Goal: Task Accomplishment & Management: Manage account settings

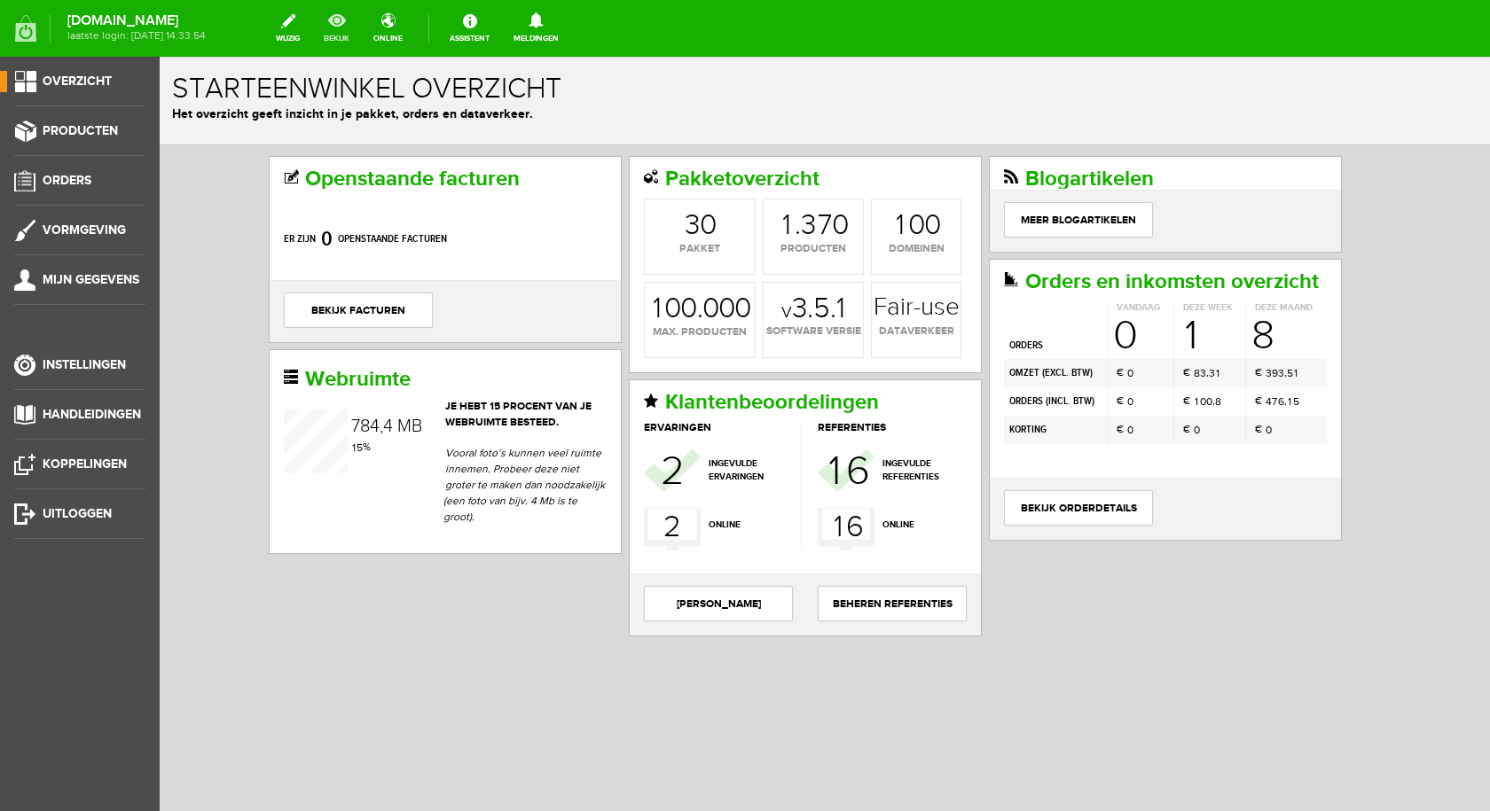
click at [360, 20] on link "bekijk" at bounding box center [336, 28] width 47 height 39
click at [543, 25] on icon at bounding box center [536, 20] width 14 height 16
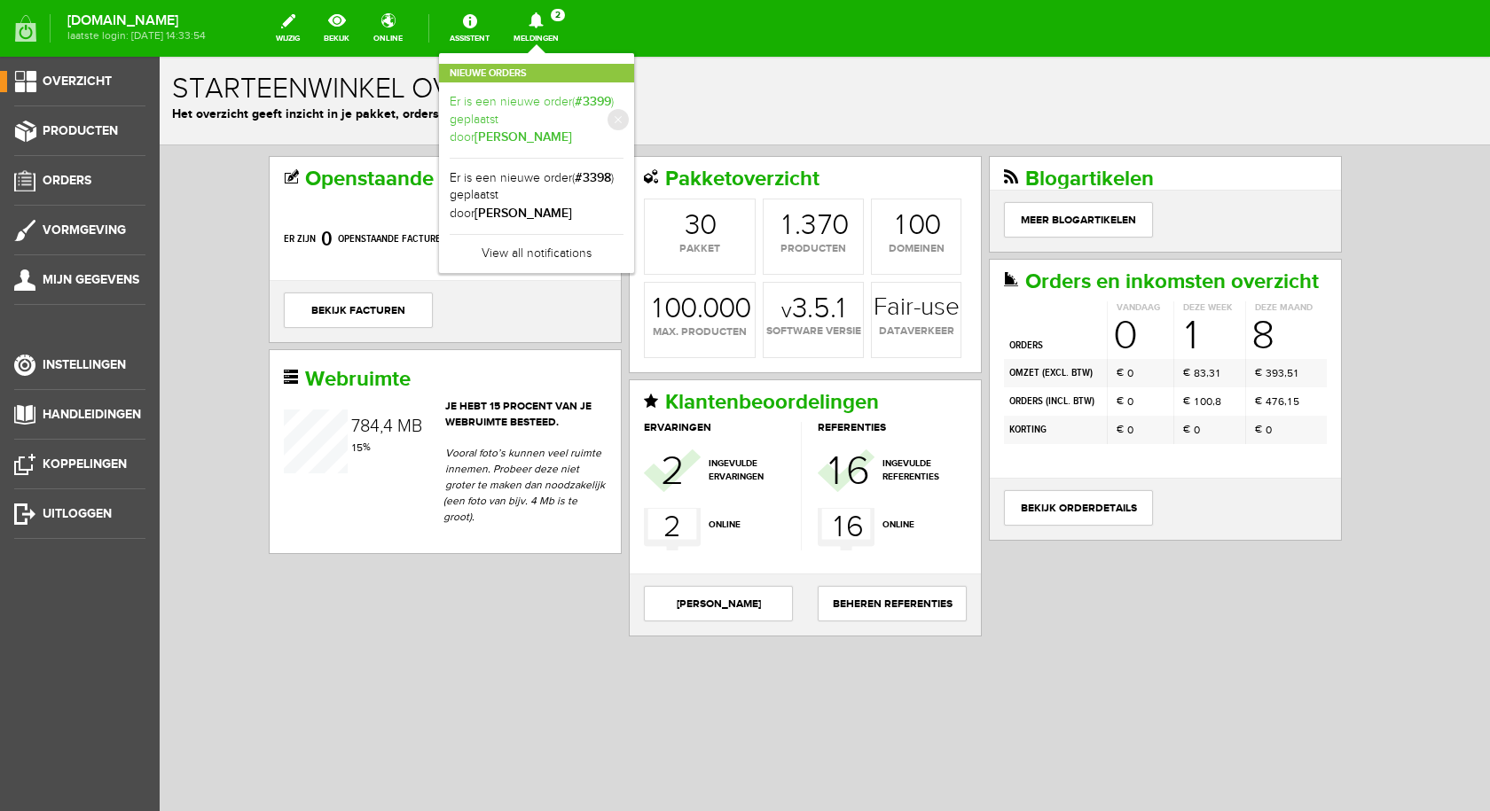
click at [522, 114] on link "Er is een nieuwe order( #3399 ) geplaatst door [PERSON_NAME]" at bounding box center [537, 120] width 174 height 54
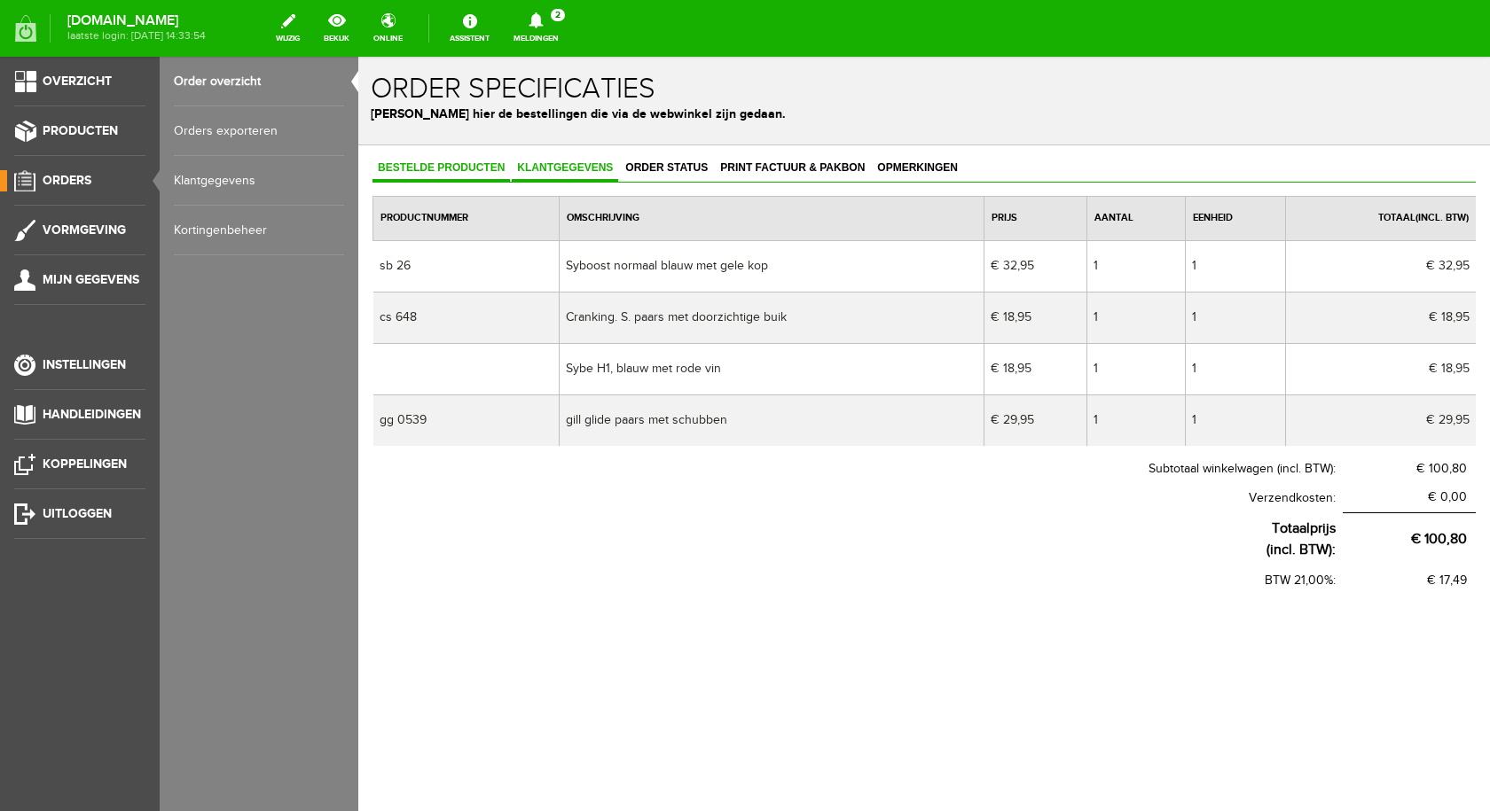
click at [578, 171] on span "Klantgegevens" at bounding box center [565, 167] width 106 height 12
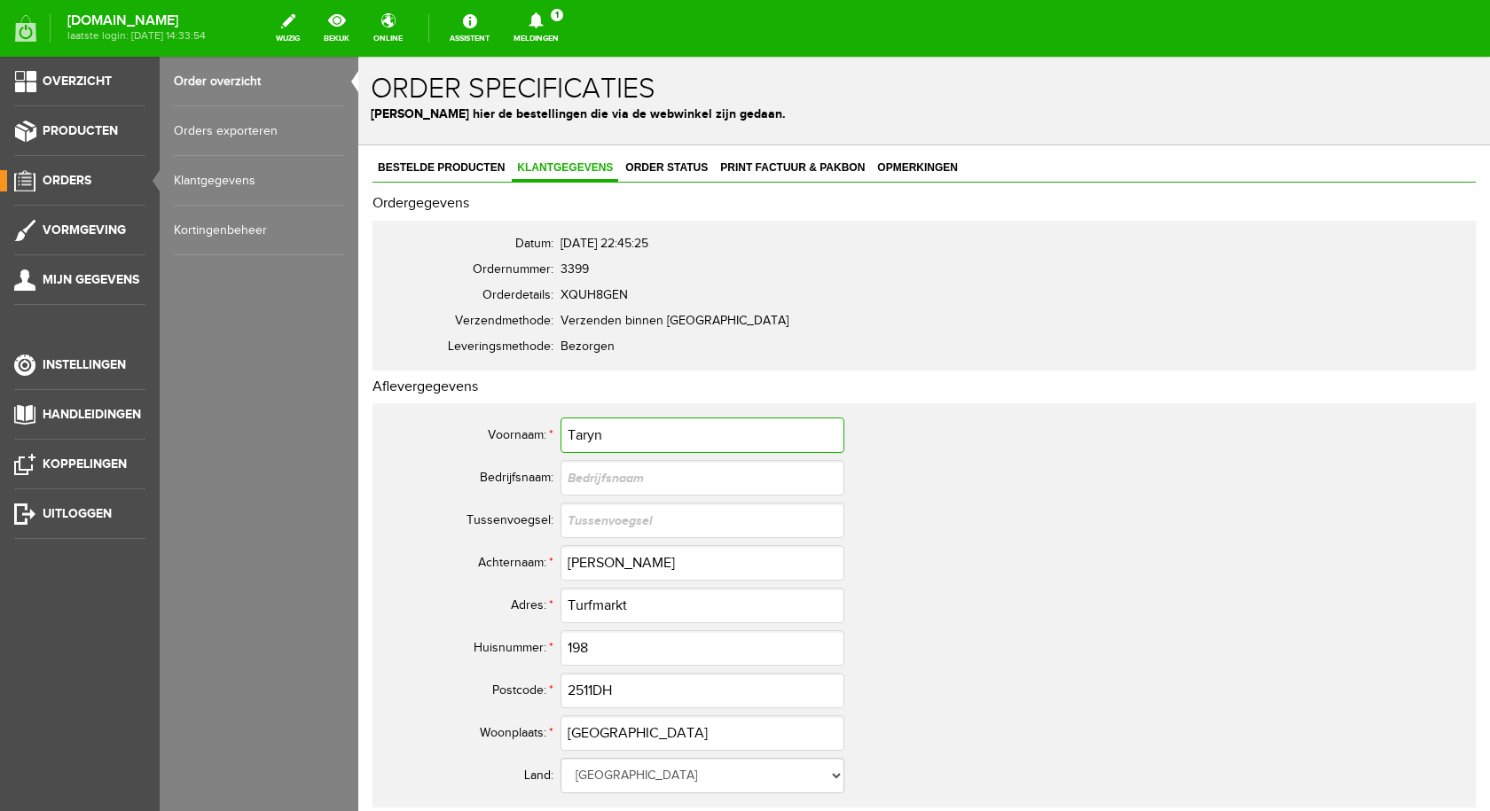
drag, startPoint x: 587, startPoint y: 430, endPoint x: 571, endPoint y: 430, distance: 16.0
click at [571, 430] on input "Taryn" at bounding box center [702, 435] width 284 height 35
drag, startPoint x: 625, startPoint y: 557, endPoint x: 565, endPoint y: 565, distance: 60.8
click at [565, 565] on input "[PERSON_NAME]" at bounding box center [702, 562] width 284 height 35
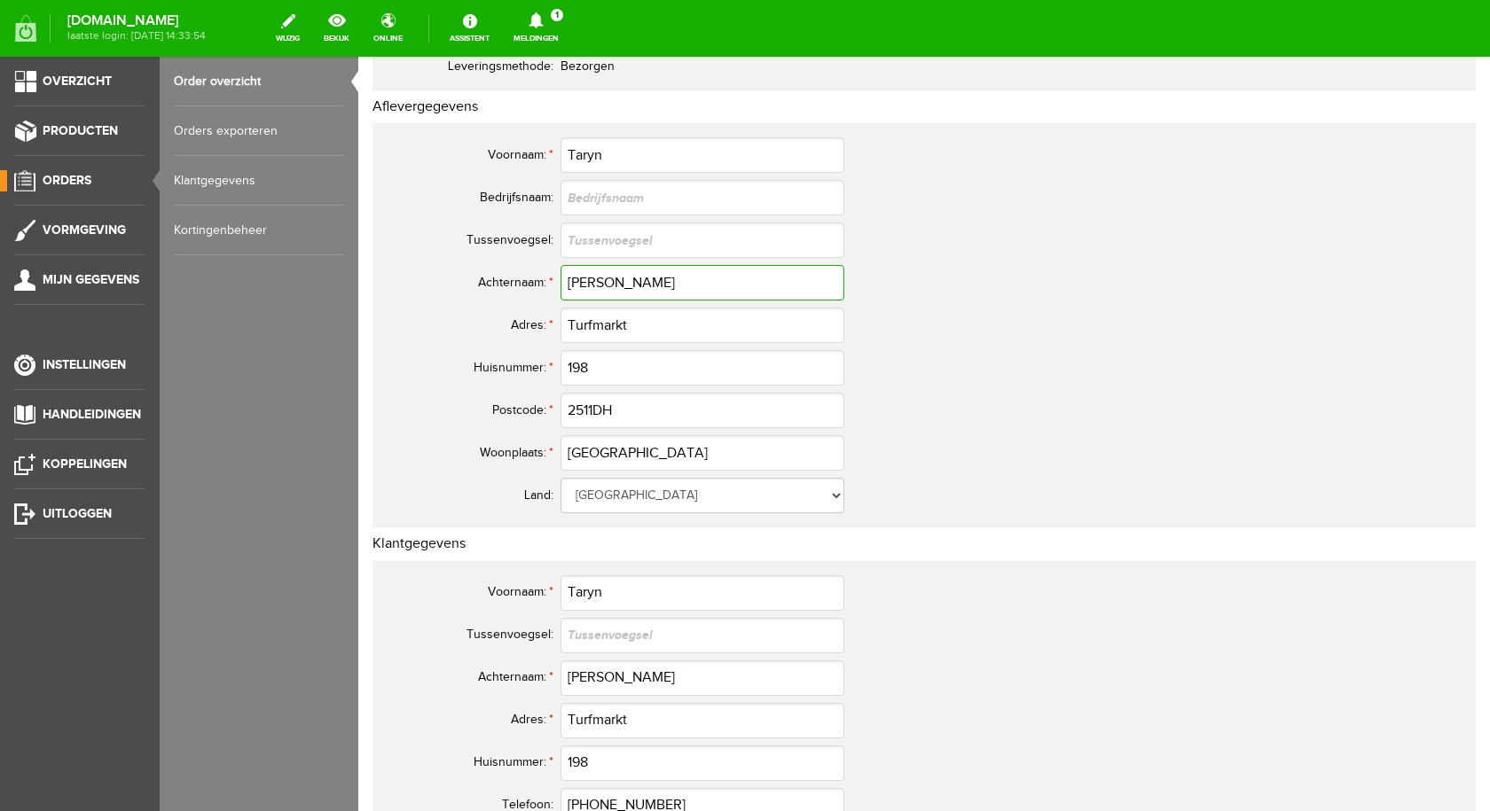
scroll to position [355, 0]
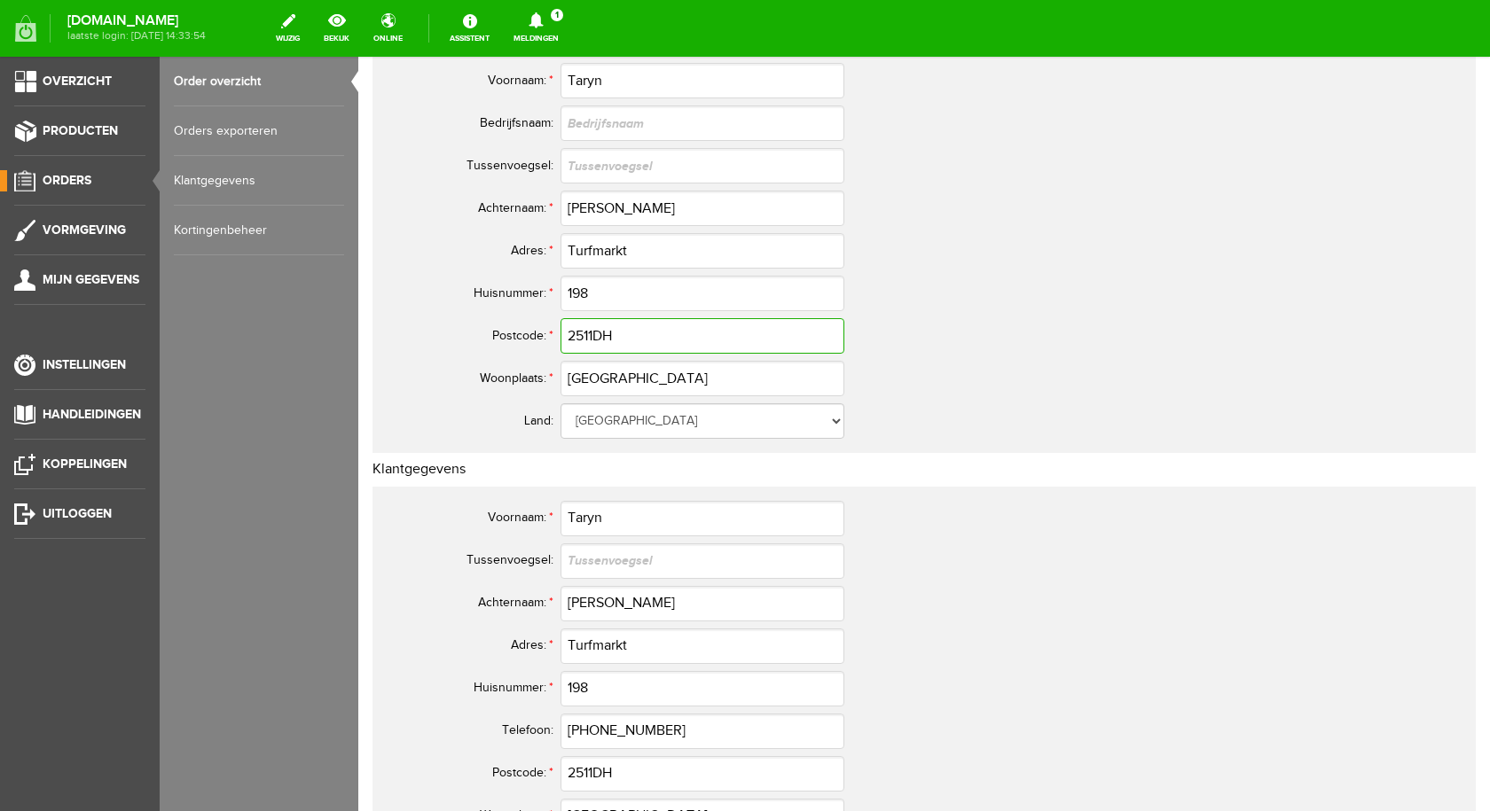
drag, startPoint x: 637, startPoint y: 332, endPoint x: 566, endPoint y: 339, distance: 71.3
click at [566, 339] on input "2511DH" at bounding box center [702, 335] width 284 height 35
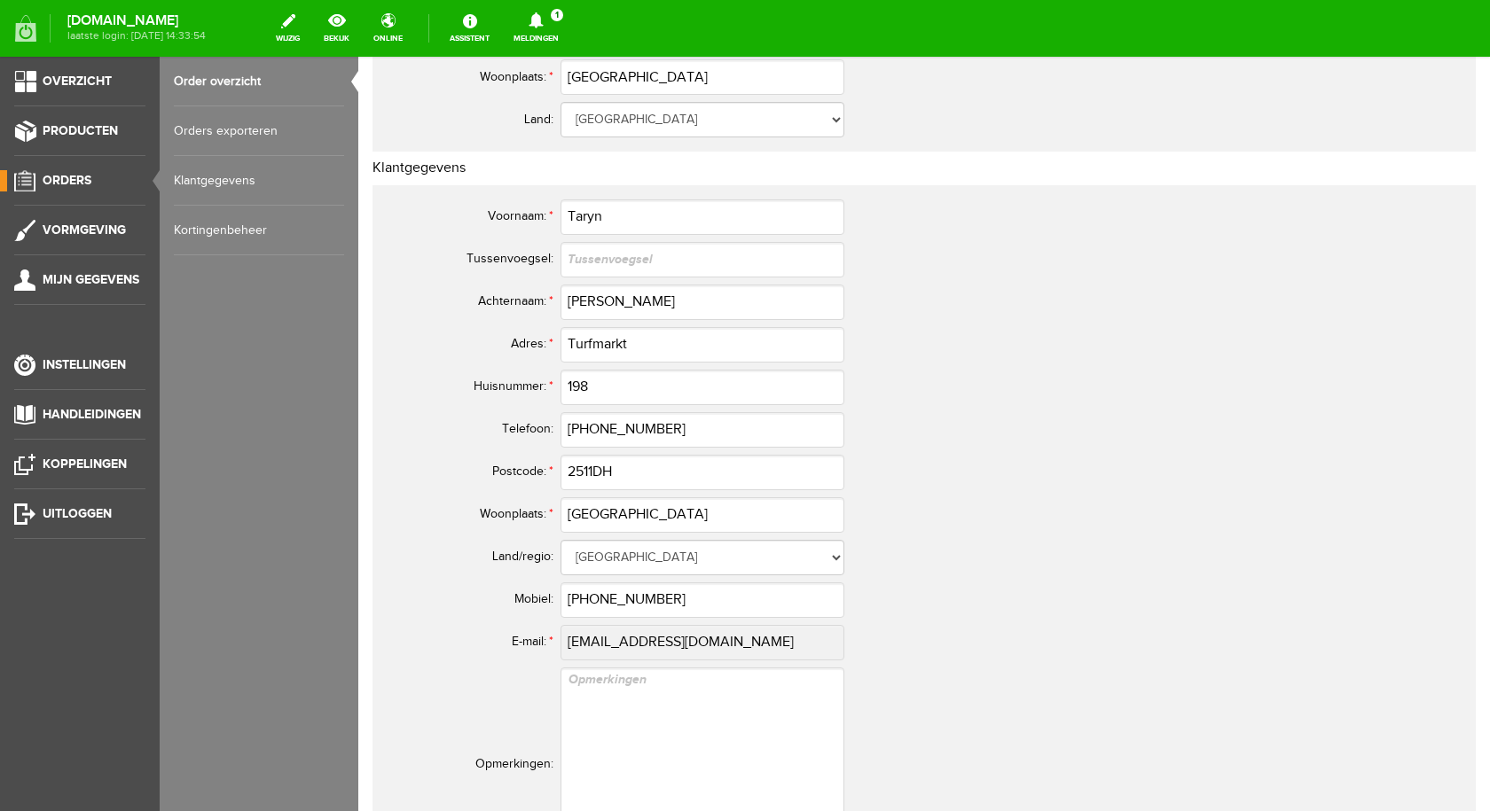
scroll to position [709, 0]
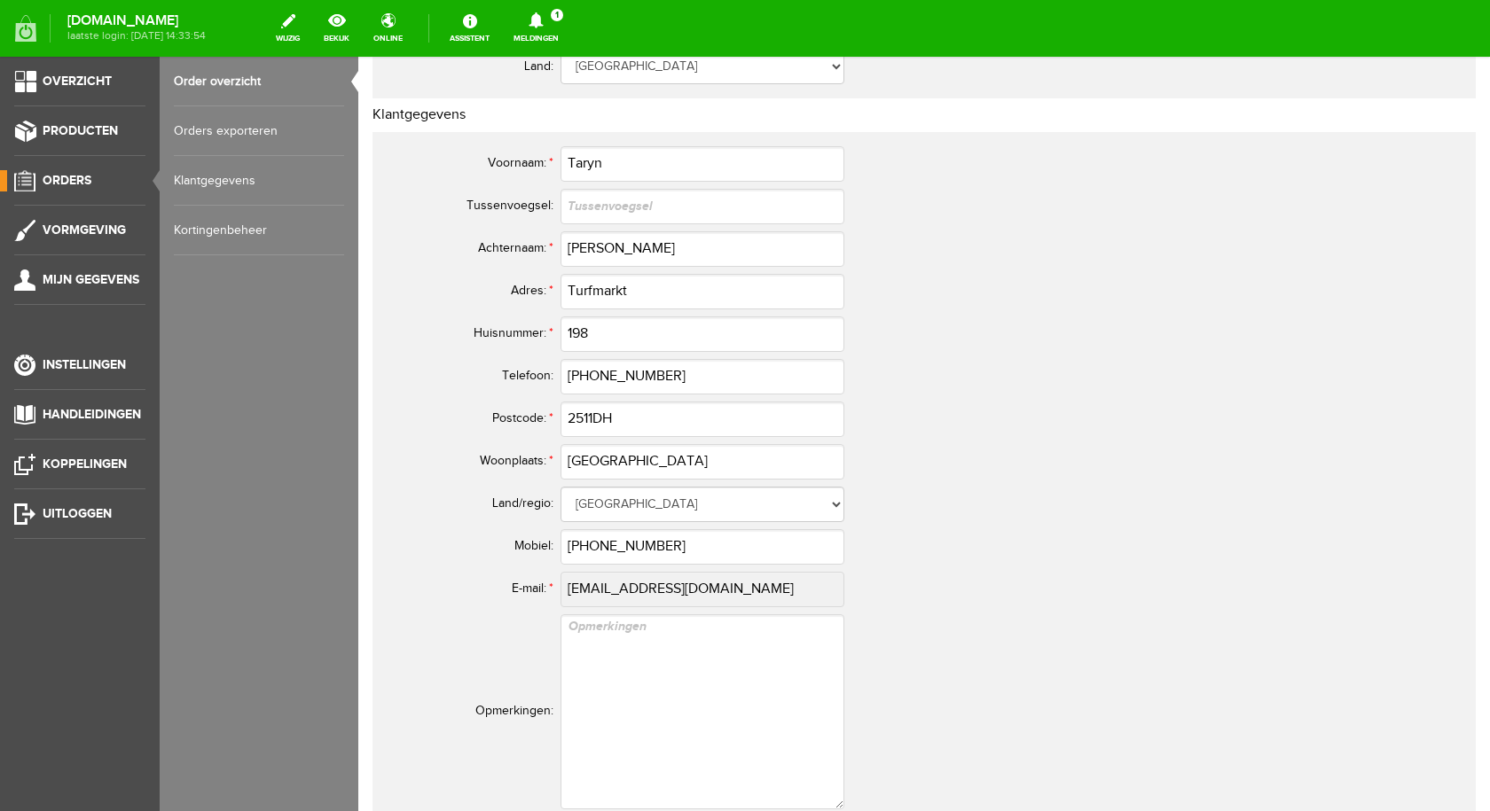
click at [543, 22] on icon at bounding box center [536, 20] width 14 height 16
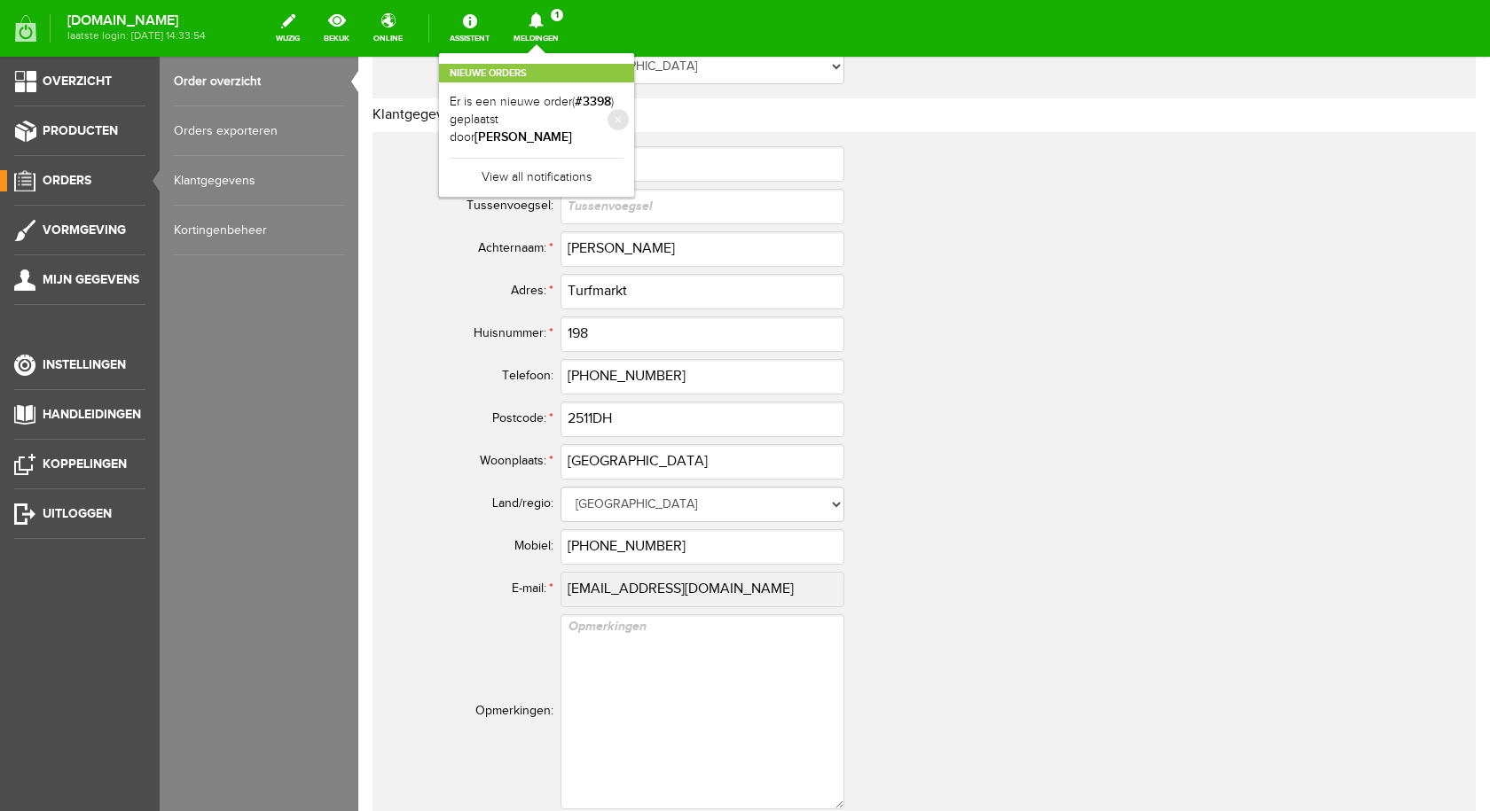
click at [569, 133] on li "Er is een nieuwe order( #3398 ) geplaatst door [PERSON_NAME]" at bounding box center [537, 119] width 174 height 75
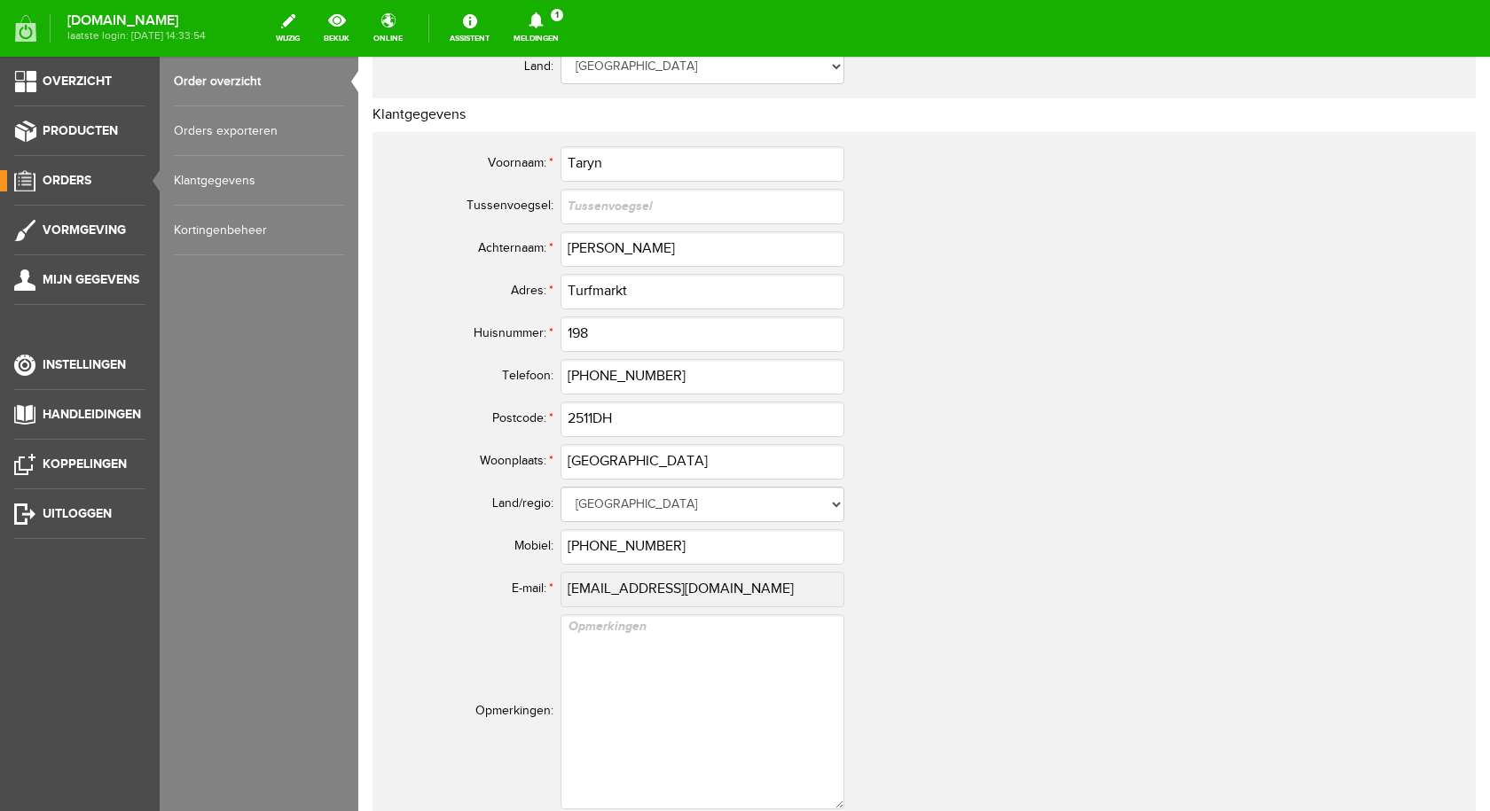
click at [559, 24] on icon at bounding box center [535, 20] width 45 height 16
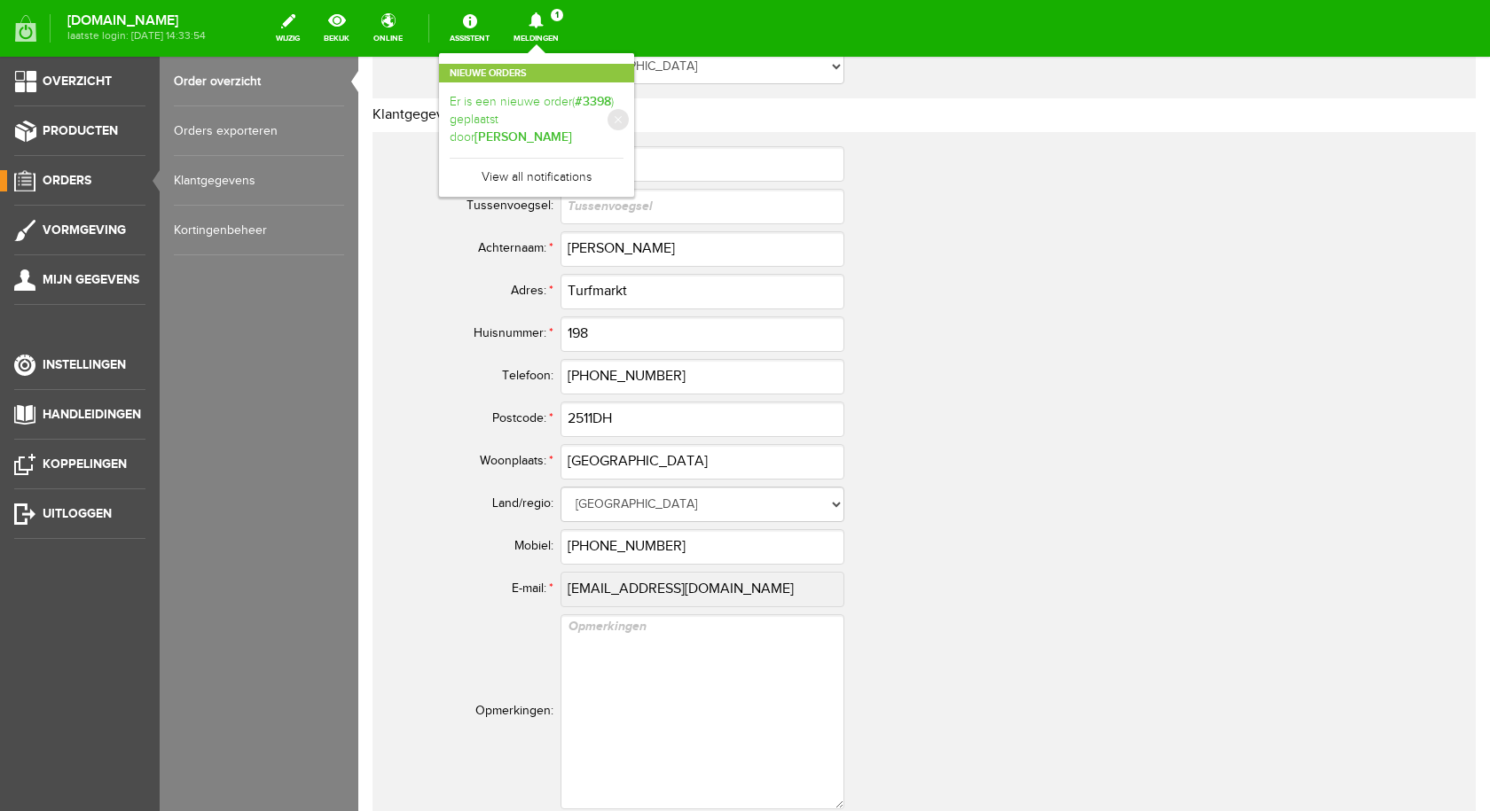
click at [585, 102] on link "Er is een nieuwe order( #3398 ) geplaatst door [PERSON_NAME]" at bounding box center [537, 120] width 174 height 54
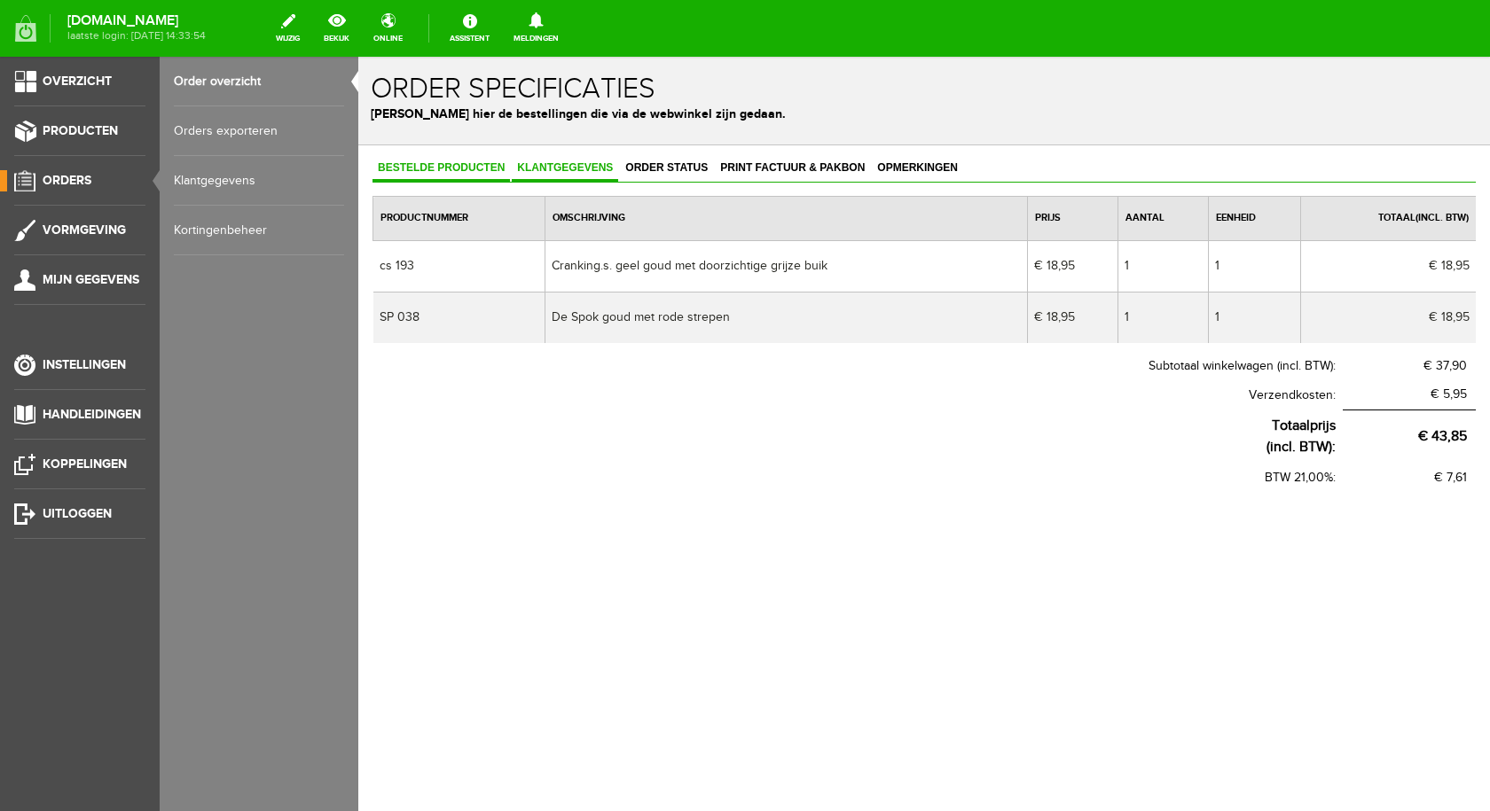
click at [592, 168] on span "Klantgegevens" at bounding box center [565, 167] width 106 height 12
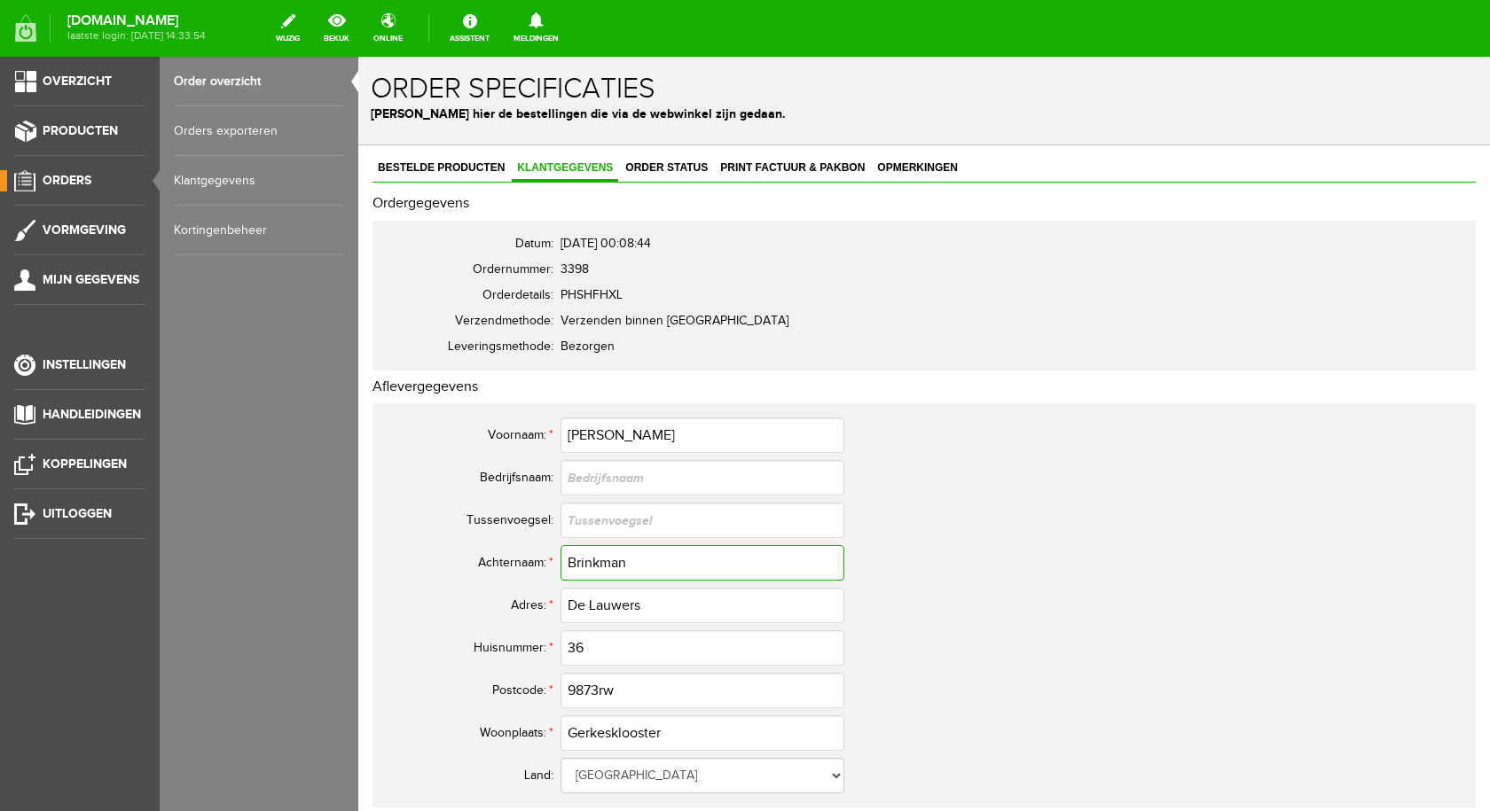
drag, startPoint x: 615, startPoint y: 560, endPoint x: 568, endPoint y: 559, distance: 47.0
click at [568, 559] on input "Brinkman" at bounding box center [702, 562] width 284 height 35
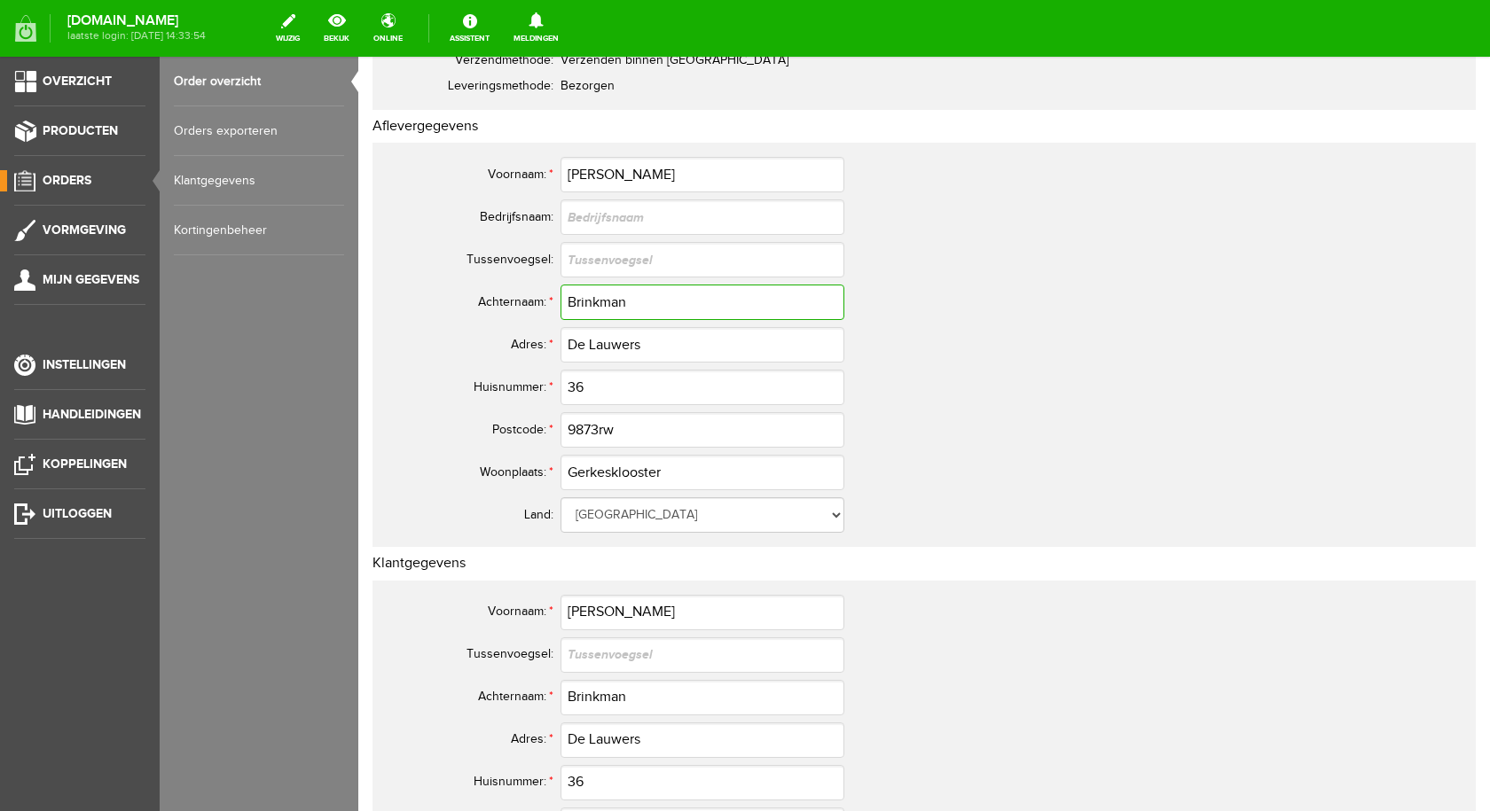
scroll to position [266, 0]
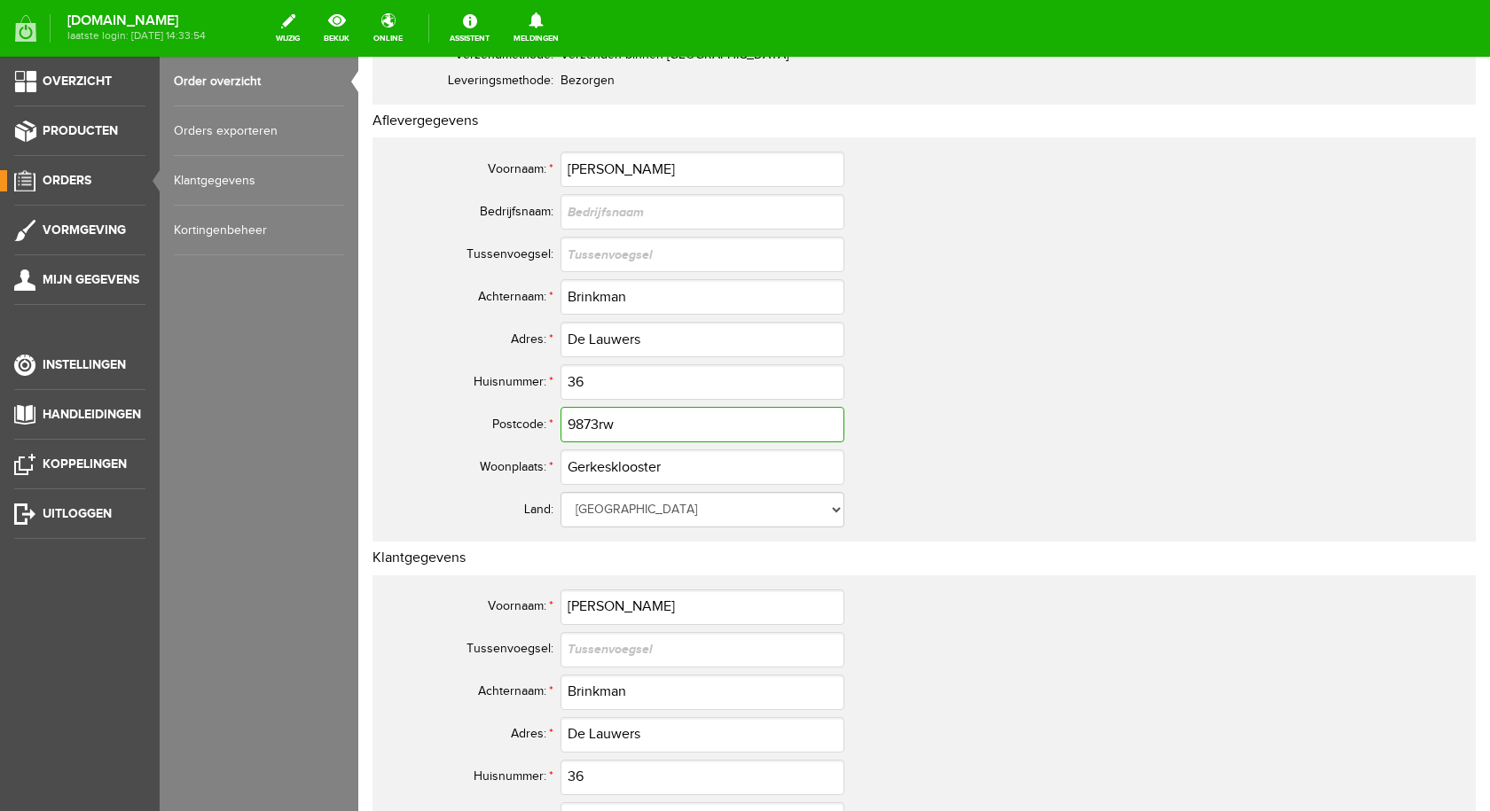
drag, startPoint x: 615, startPoint y: 425, endPoint x: 570, endPoint y: 427, distance: 44.4
click at [570, 427] on input "9873rw" at bounding box center [702, 424] width 284 height 35
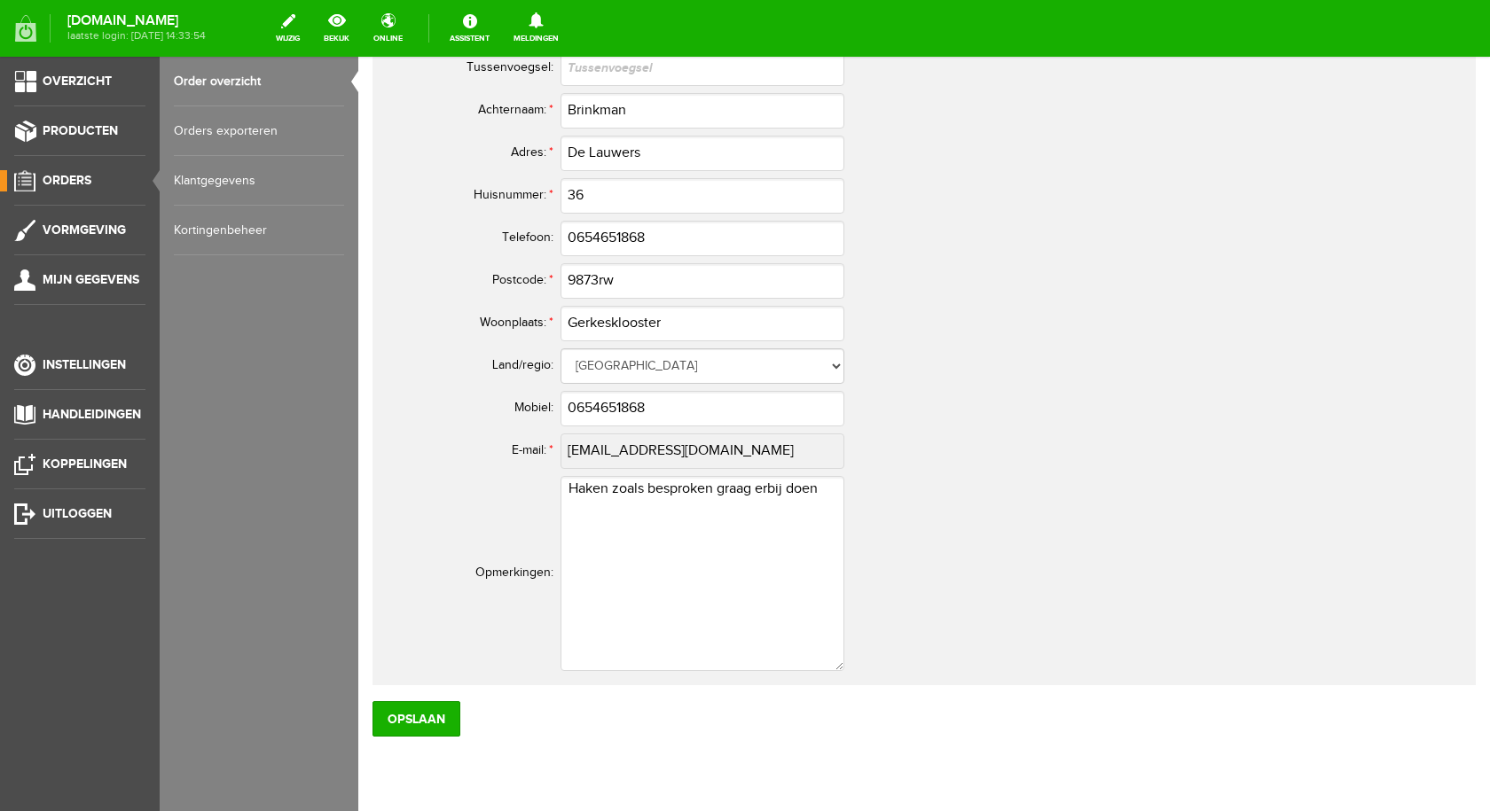
scroll to position [887, 0]
